Goal: Task Accomplishment & Management: Use online tool/utility

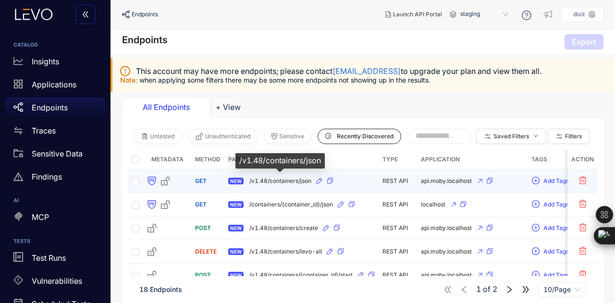
click at [288, 180] on span "/v1.48/containers/json" at bounding box center [281, 181] width 62 height 7
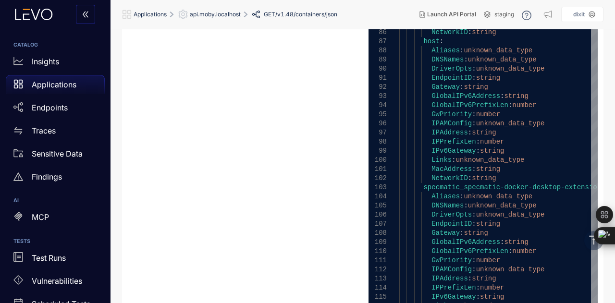
scroll to position [1098, 0]
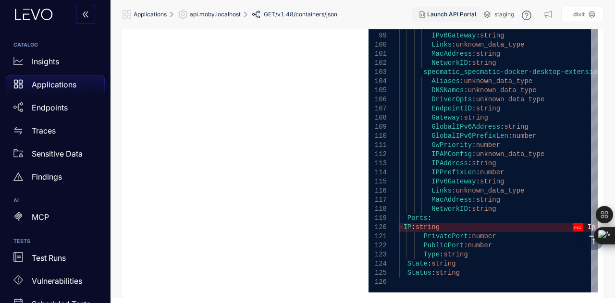
click at [441, 15] on span "Launch API Portal" at bounding box center [451, 14] width 49 height 7
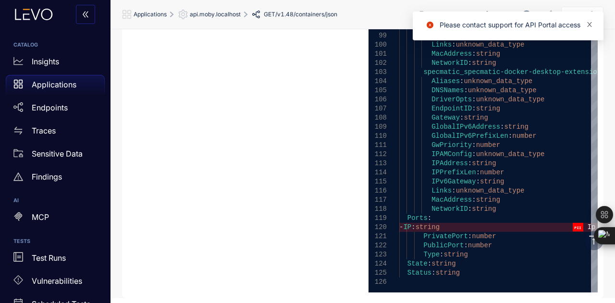
click at [592, 22] on icon "close" at bounding box center [590, 24] width 5 height 5
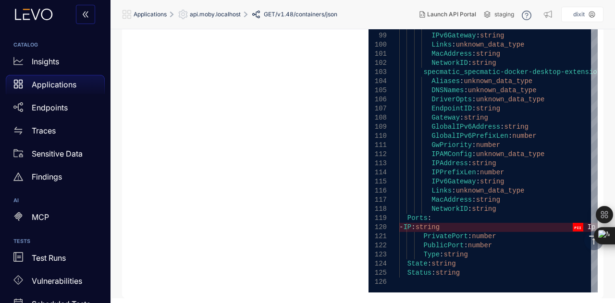
click at [494, 11] on div "Launch API Portal staging dixit" at bounding box center [508, 14] width 192 height 17
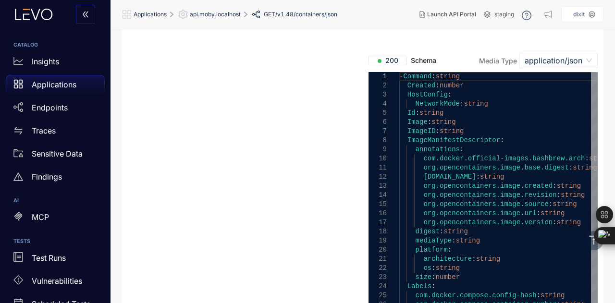
scroll to position [0, 0]
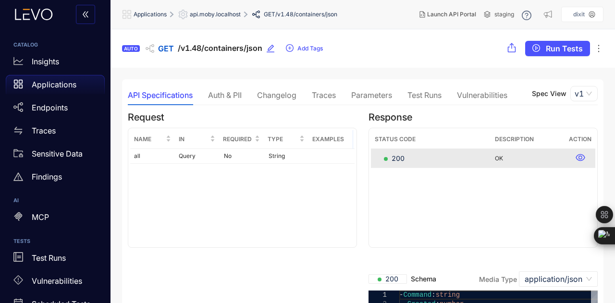
click at [489, 11] on icon at bounding box center [487, 14] width 7 height 7
click at [488, 13] on icon at bounding box center [487, 14] width 7 height 7
click at [531, 10] on div at bounding box center [538, 15] width 32 height 15
click at [530, 12] on icon at bounding box center [527, 16] width 10 height 10
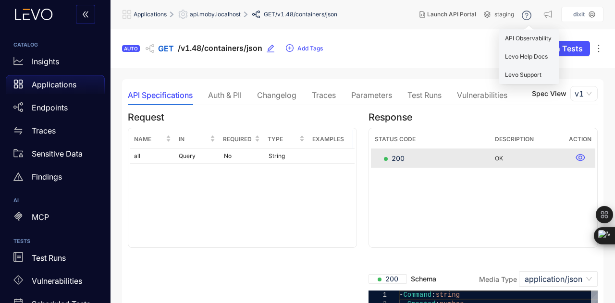
click at [463, 30] on div "AUTO GET /v1.48/containers/json Add Tags Run Tests" at bounding box center [363, 48] width 505 height 38
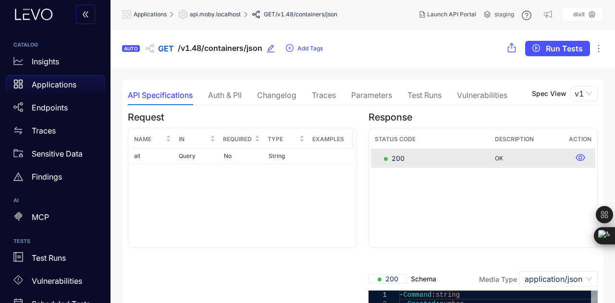
click at [533, 40] on div "AUTO GET /v1.48/containers/json Add Tags Run Tests" at bounding box center [363, 48] width 505 height 38
click at [545, 48] on button "Run Tests" at bounding box center [557, 48] width 65 height 15
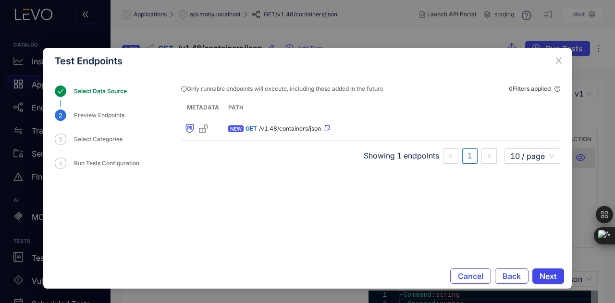
click at [540, 277] on span "Next" at bounding box center [548, 276] width 17 height 9
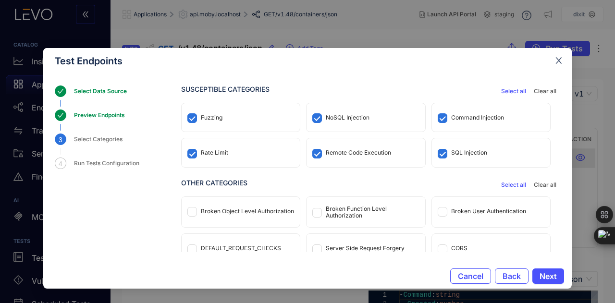
click at [555, 65] on icon "close" at bounding box center [559, 60] width 9 height 9
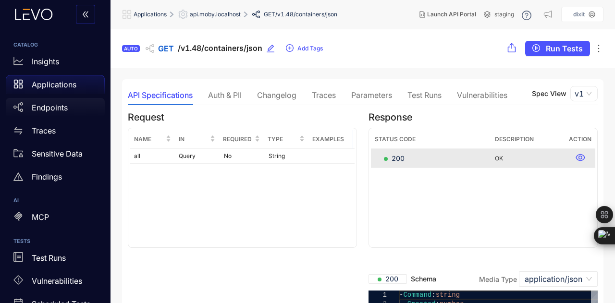
click at [46, 107] on p "Endpoints" at bounding box center [50, 107] width 36 height 9
